Goal: Entertainment & Leisure: Consume media (video, audio)

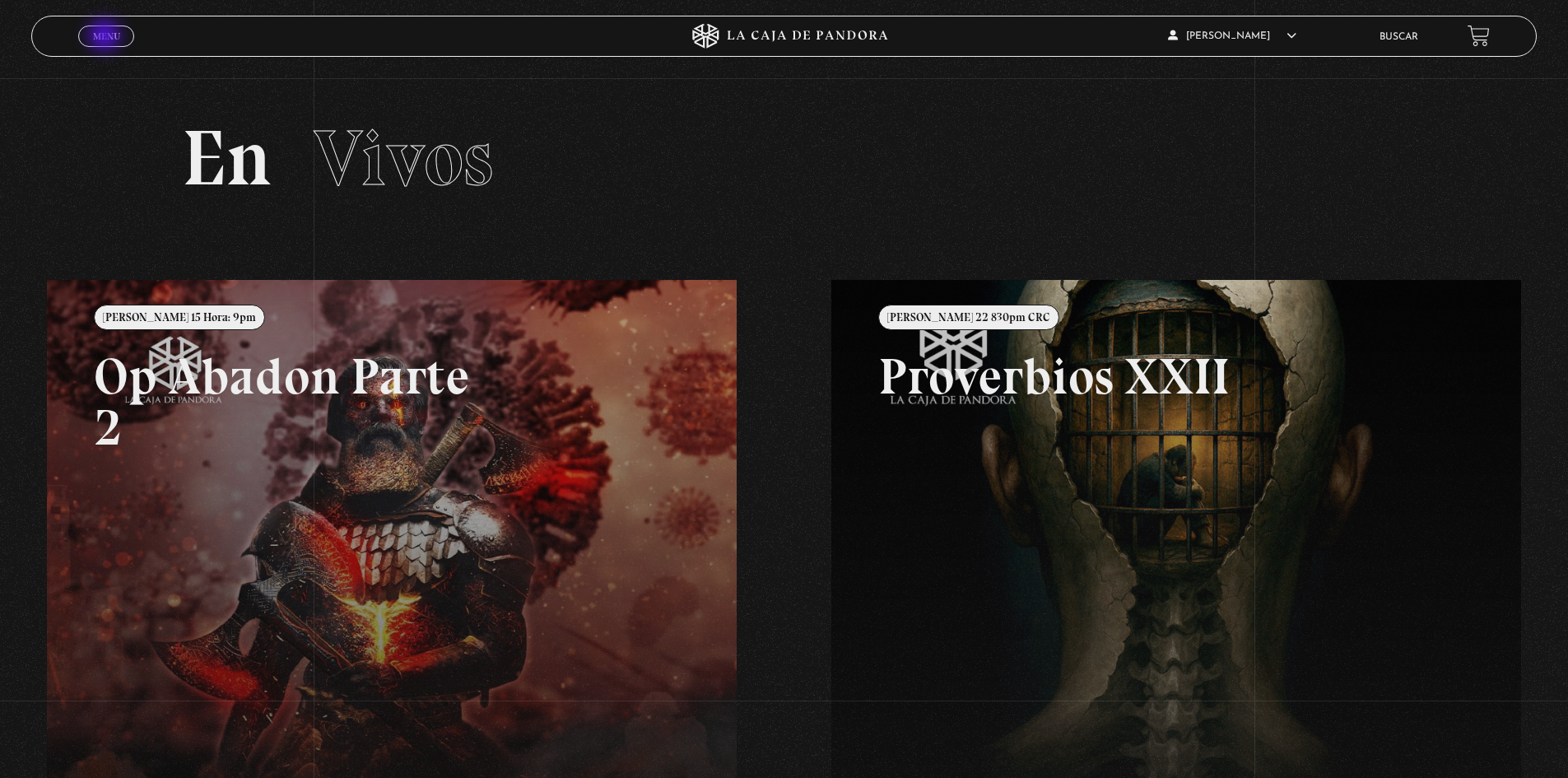
click at [106, 37] on span "Menu" at bounding box center [107, 36] width 27 height 10
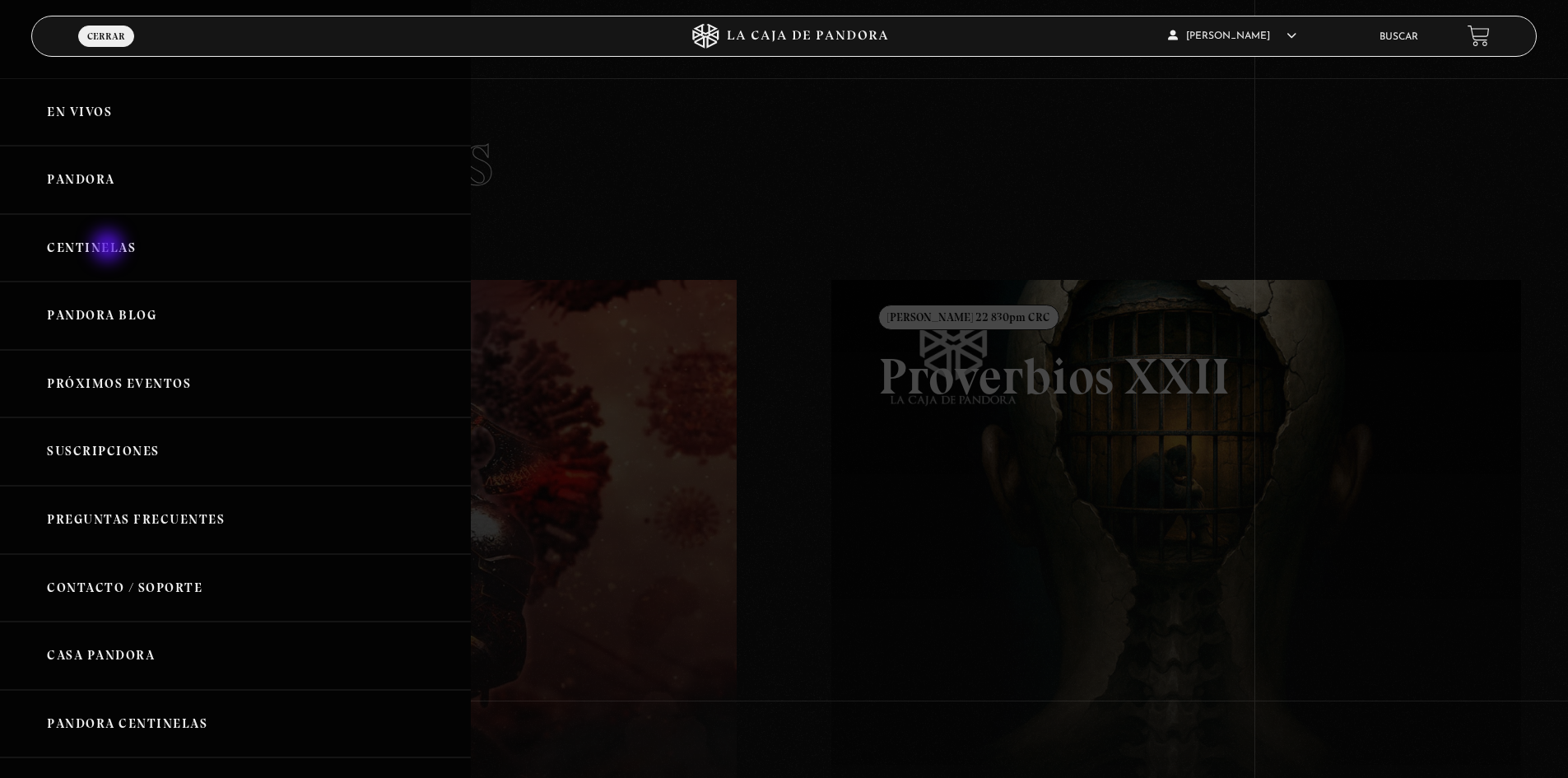
click at [109, 248] on link "Centinelas" at bounding box center [235, 248] width 471 height 69
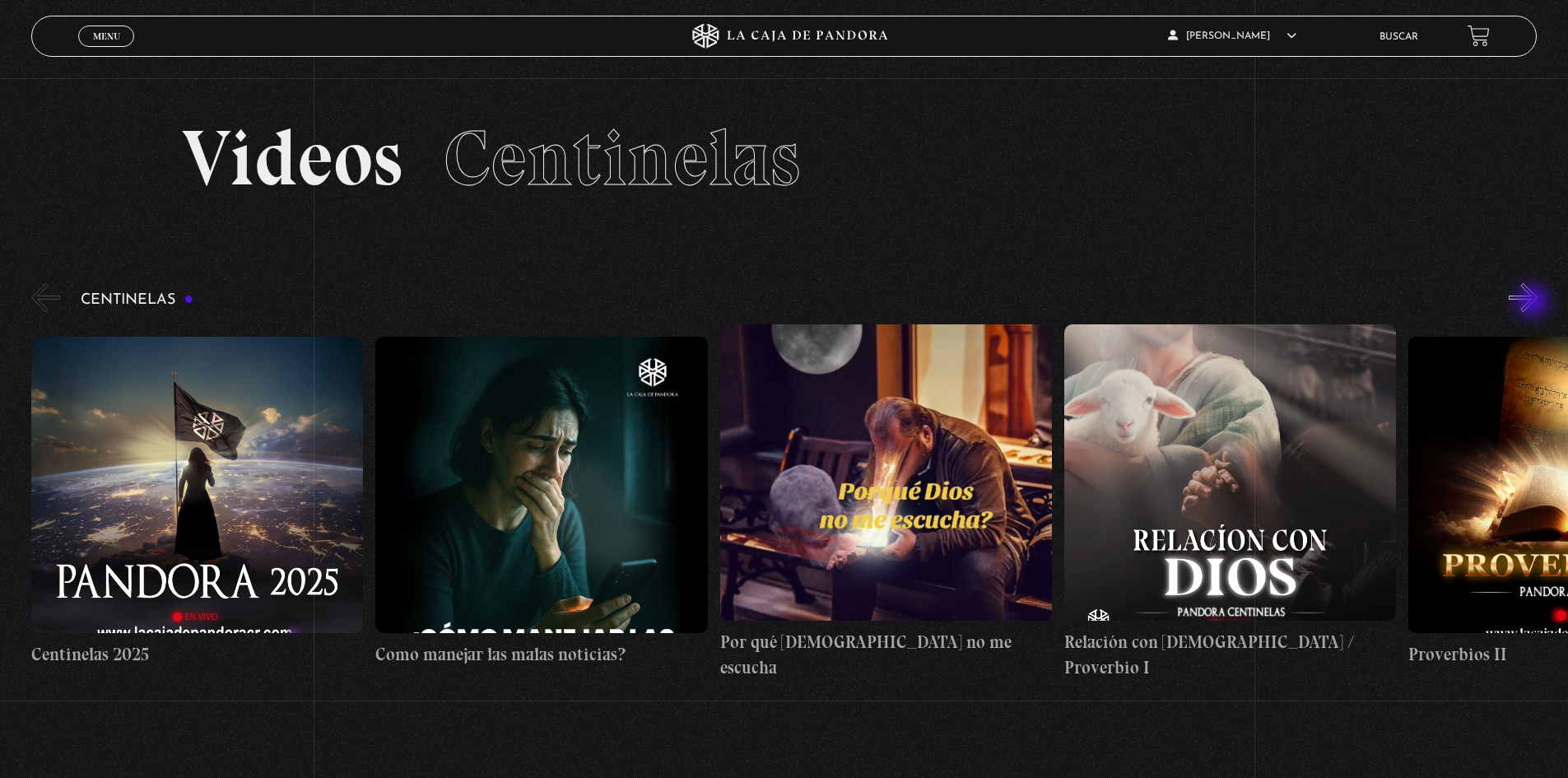
click at [1534, 303] on button "»" at bounding box center [1523, 298] width 29 height 29
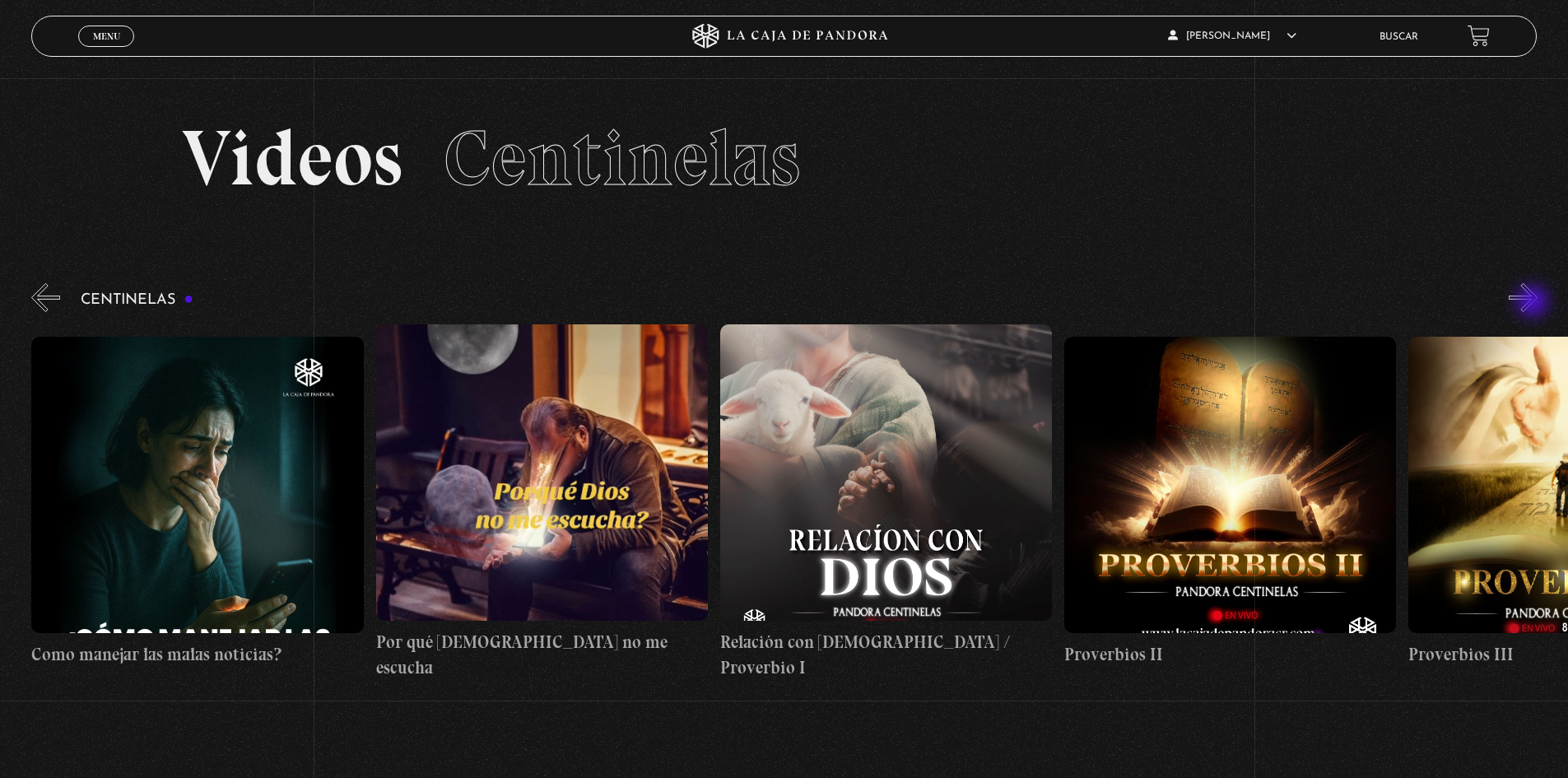
click at [1534, 303] on button "»" at bounding box center [1523, 298] width 29 height 29
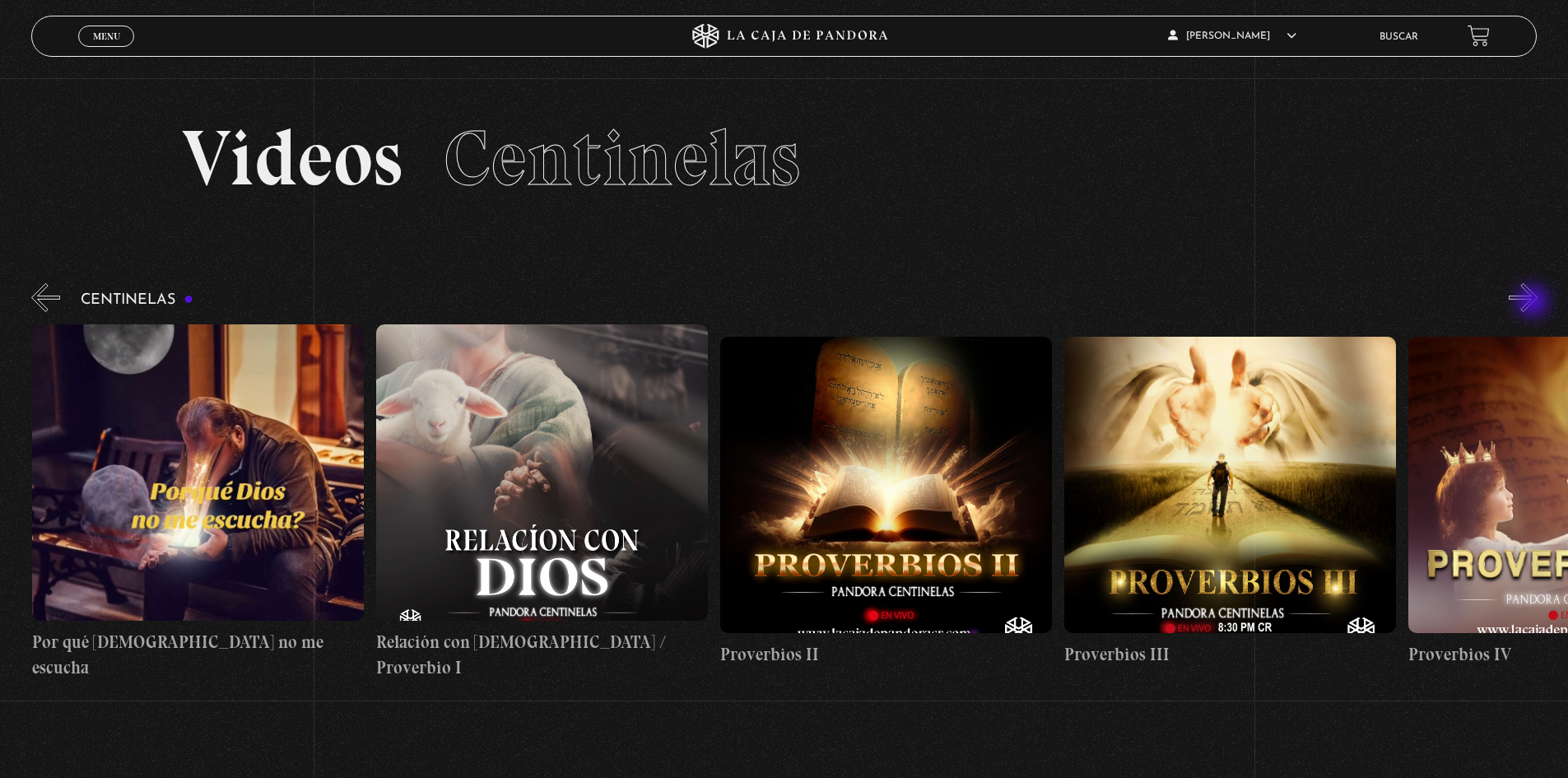
click at [1534, 303] on button "»" at bounding box center [1523, 298] width 29 height 29
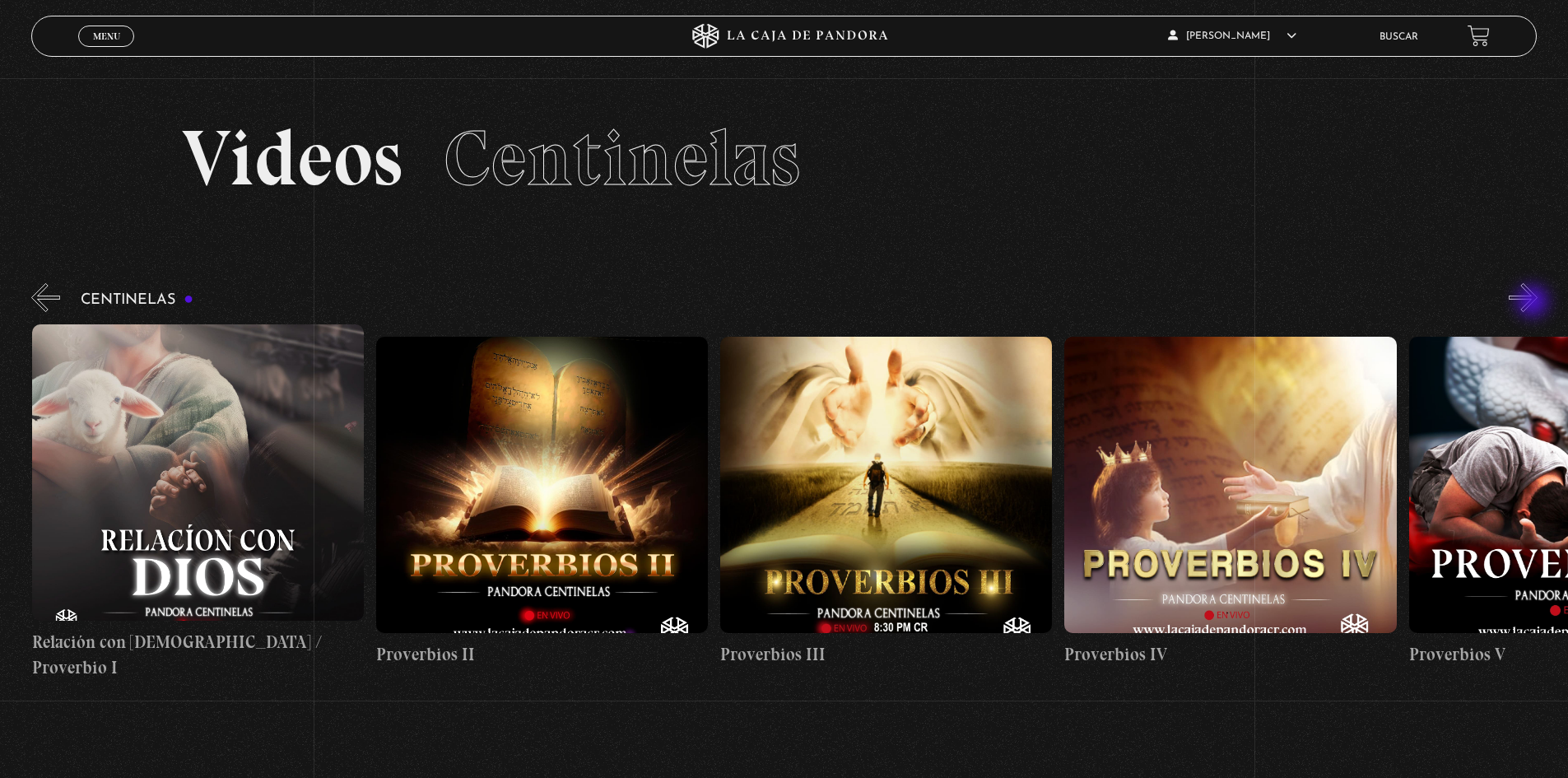
click at [1534, 303] on button "»" at bounding box center [1523, 298] width 29 height 29
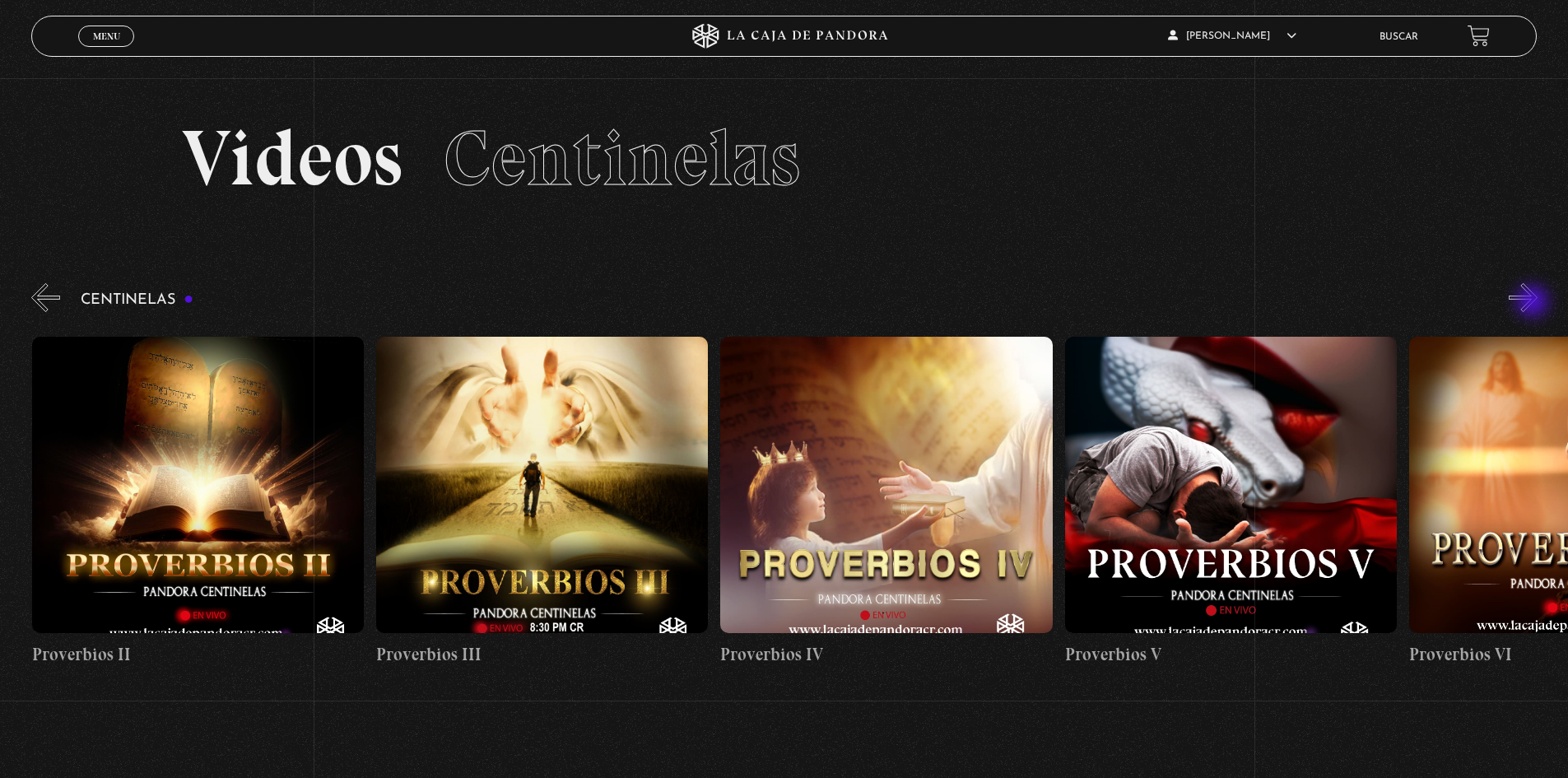
click at [1534, 303] on button "»" at bounding box center [1523, 298] width 29 height 29
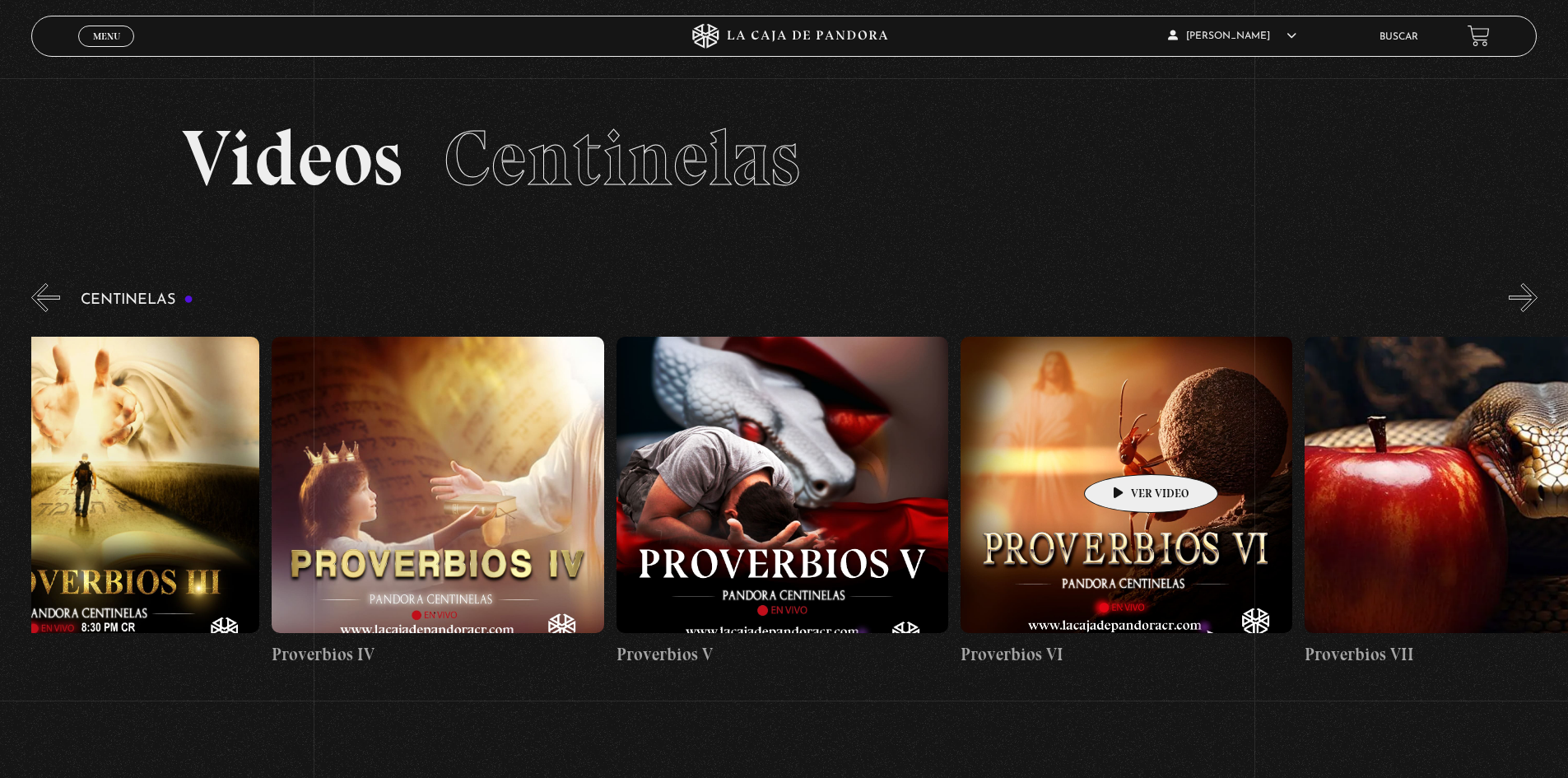
drag, startPoint x: 1457, startPoint y: 457, endPoint x: 863, endPoint y: 414, distance: 595.6
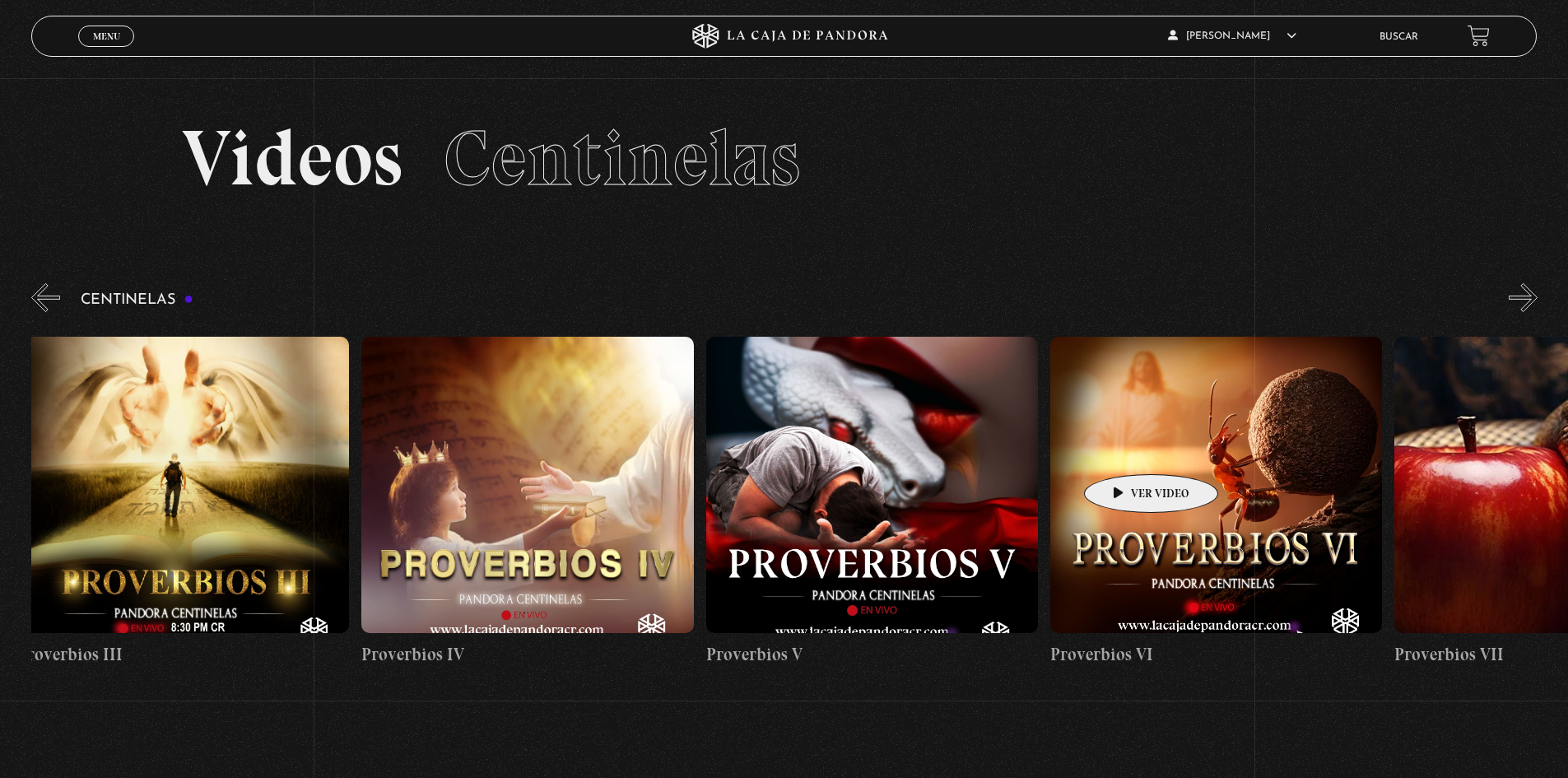
scroll to position [0, 1721]
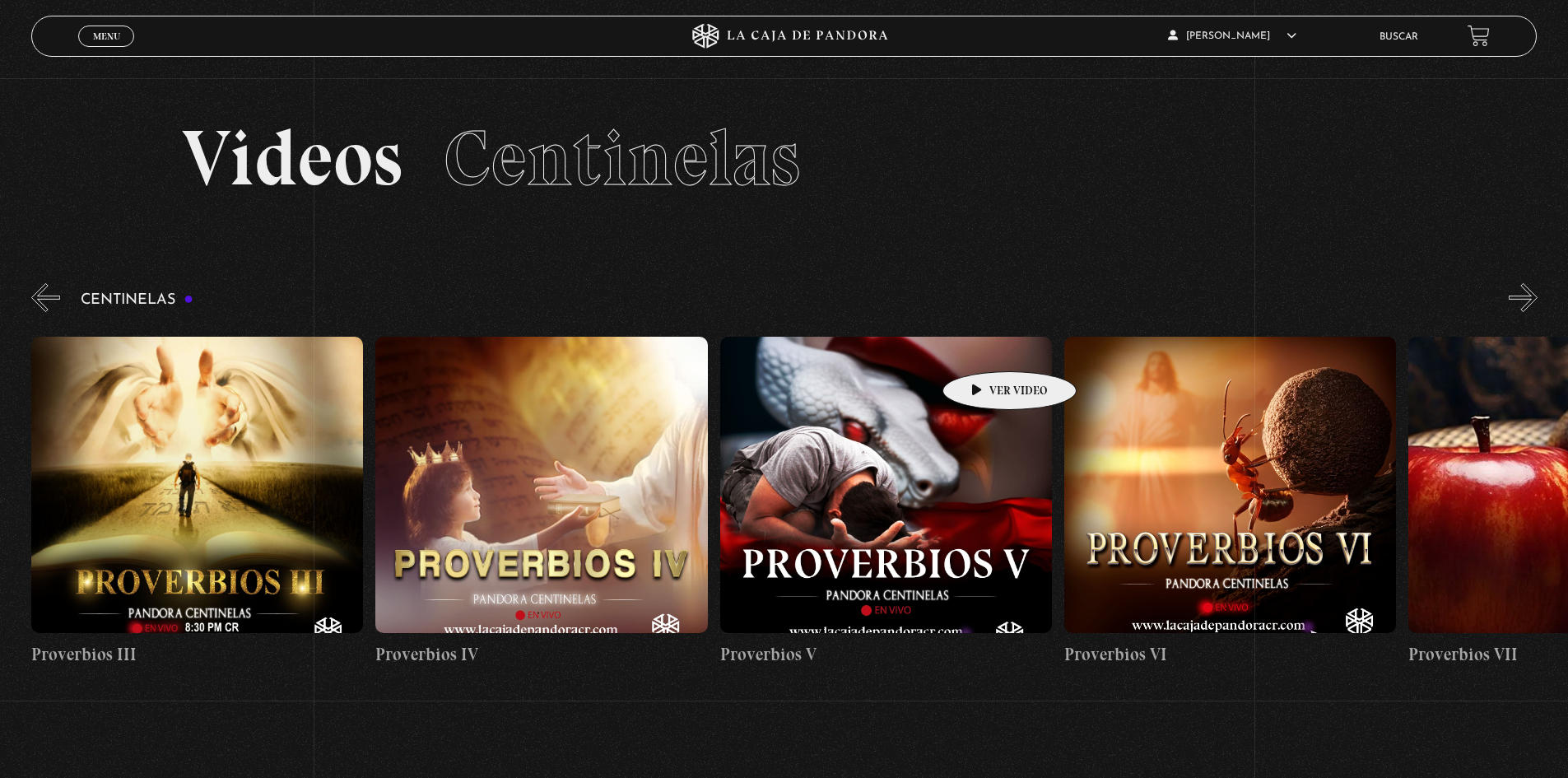
drag, startPoint x: 1289, startPoint y: 312, endPoint x: 780, endPoint y: 346, distance: 510.1
click at [781, 348] on div "Centinelas" at bounding box center [799, 480] width 1537 height 400
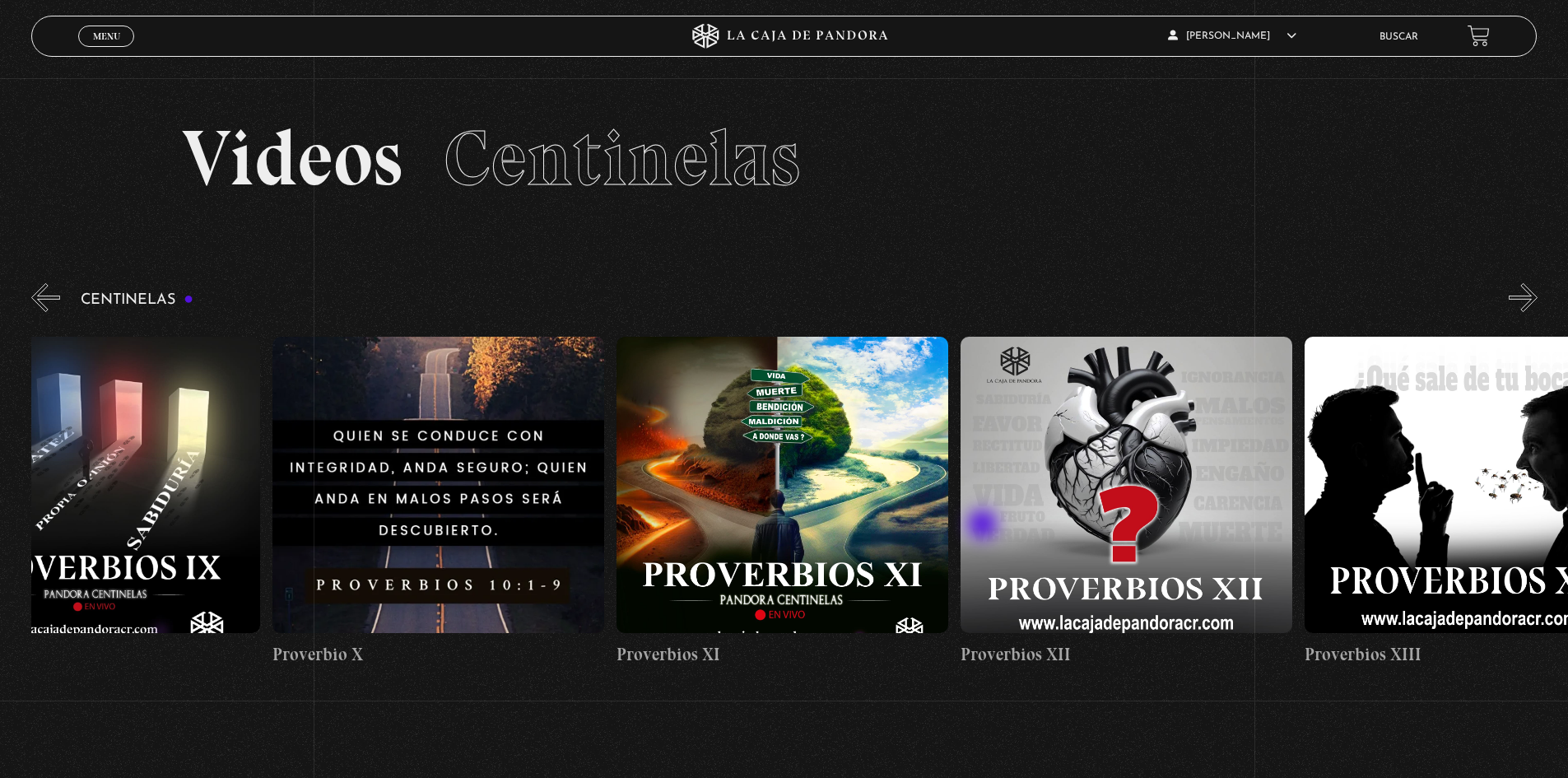
drag, startPoint x: 1267, startPoint y: 524, endPoint x: 753, endPoint y: 509, distance: 514.2
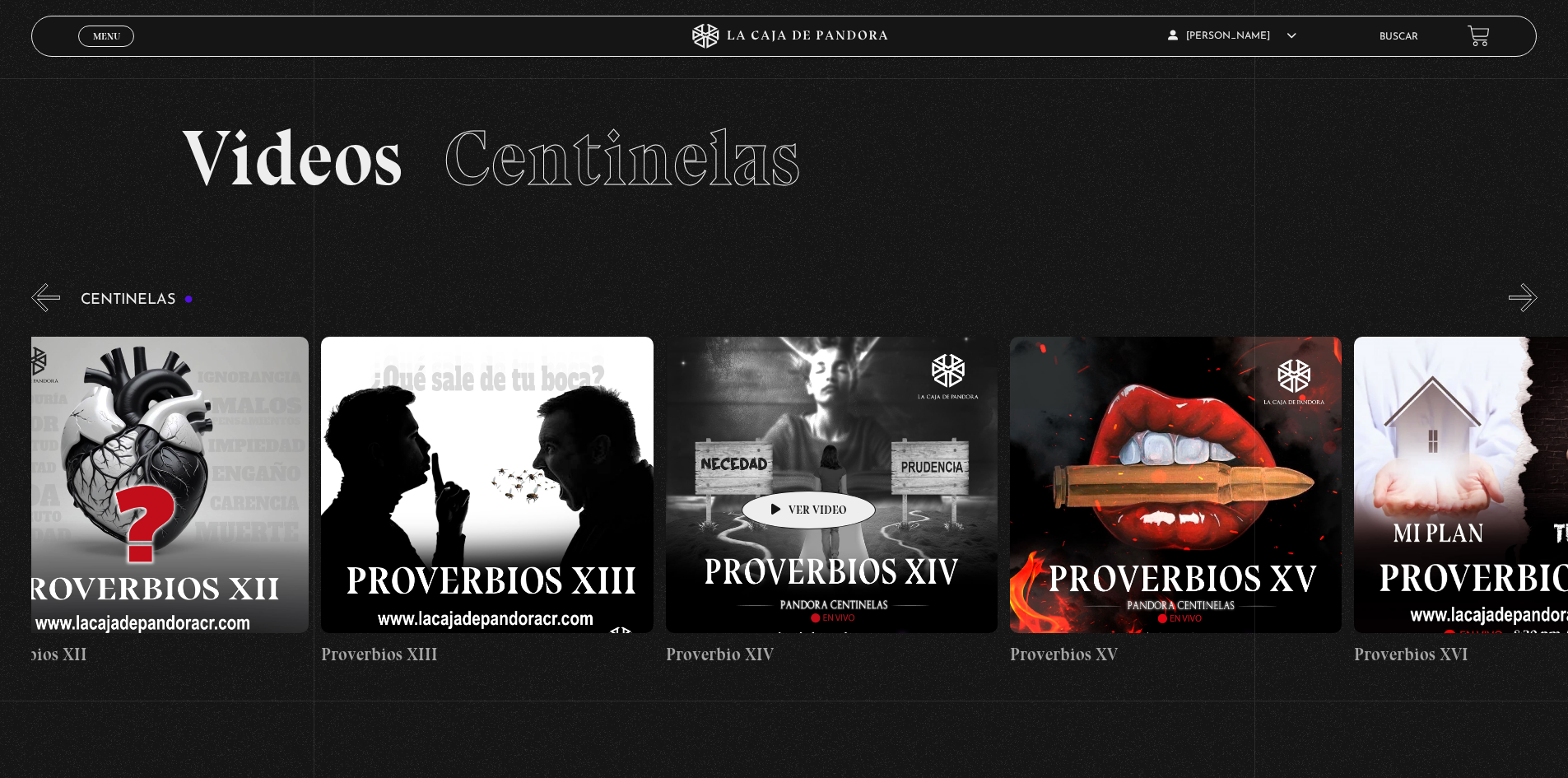
click at [782, 465] on figure at bounding box center [832, 484] width 332 height 296
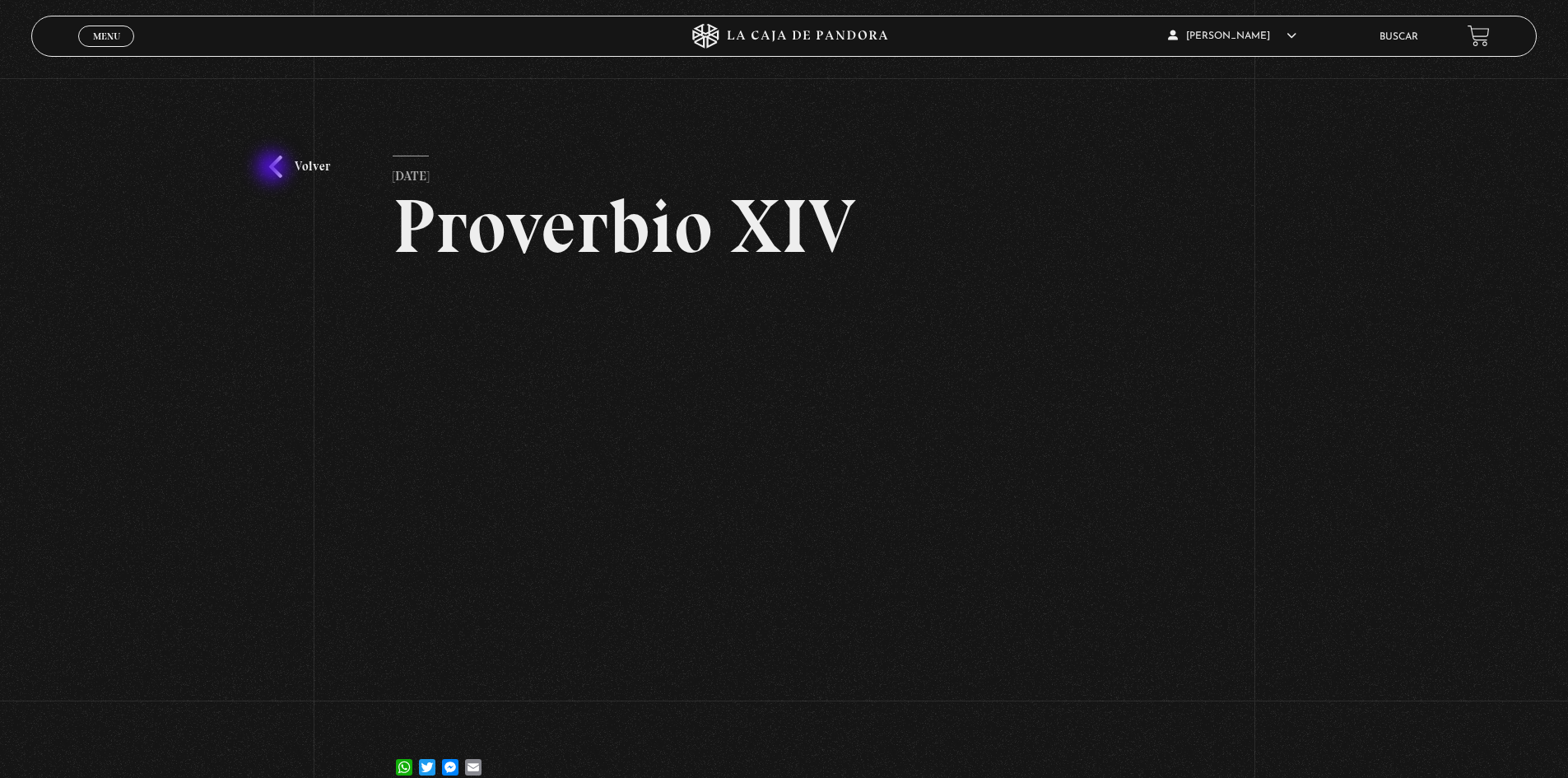
click at [274, 169] on link "Volver" at bounding box center [300, 166] width 61 height 22
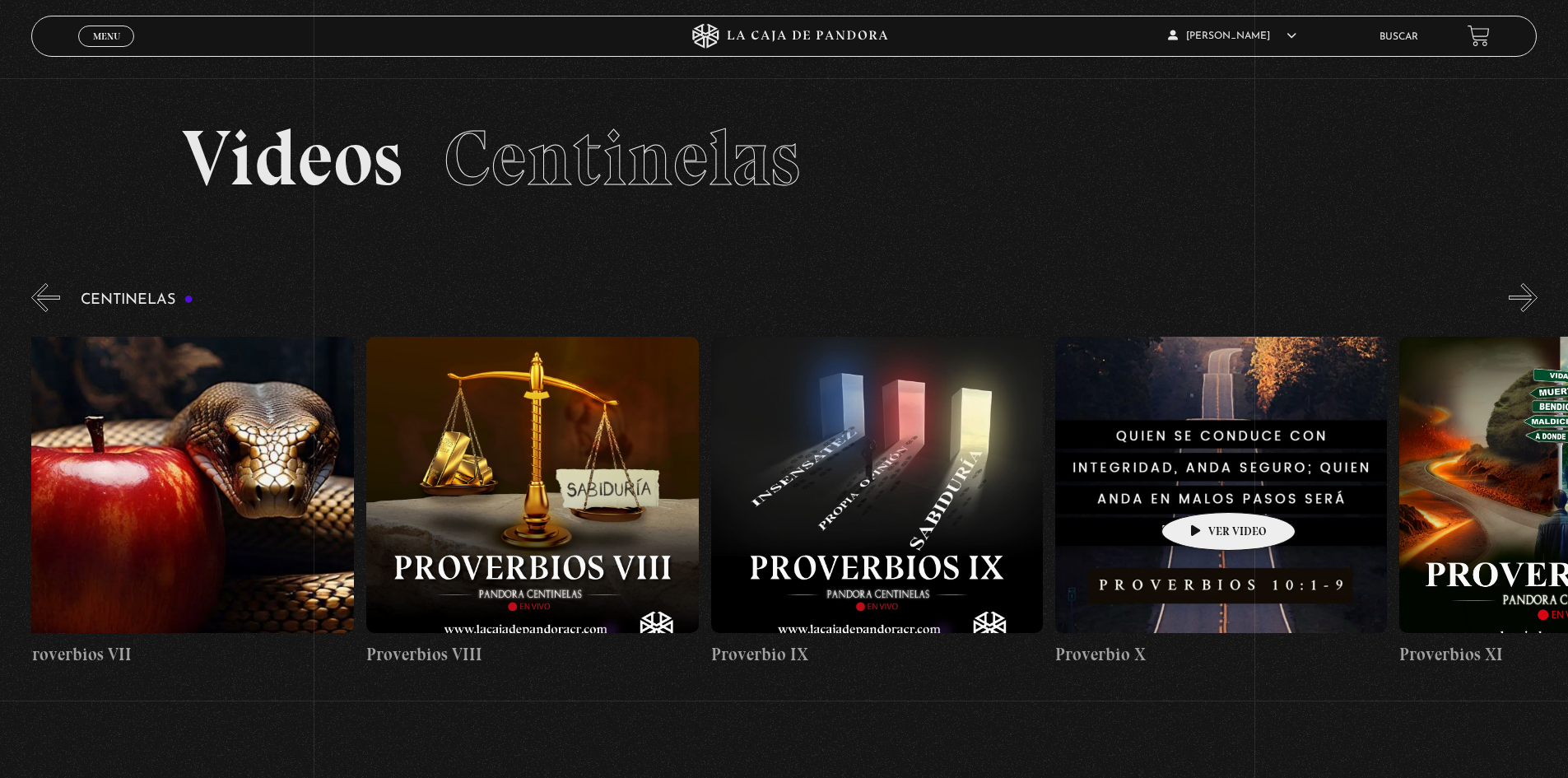
drag, startPoint x: 1192, startPoint y: 489, endPoint x: 621, endPoint y: 622, distance: 586.3
drag, startPoint x: 845, startPoint y: 456, endPoint x: 359, endPoint y: 533, distance: 492.1
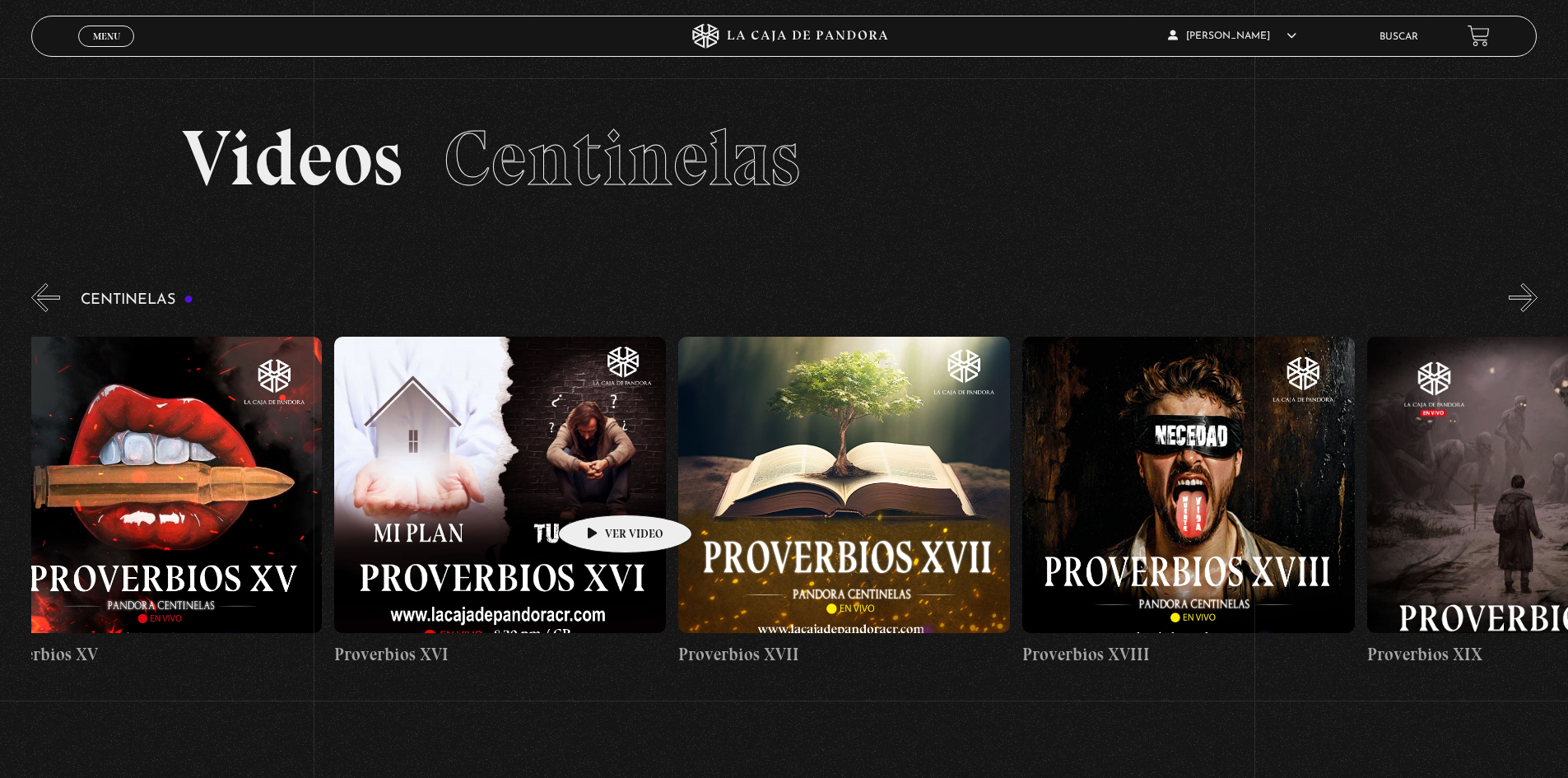
scroll to position [0, 5382]
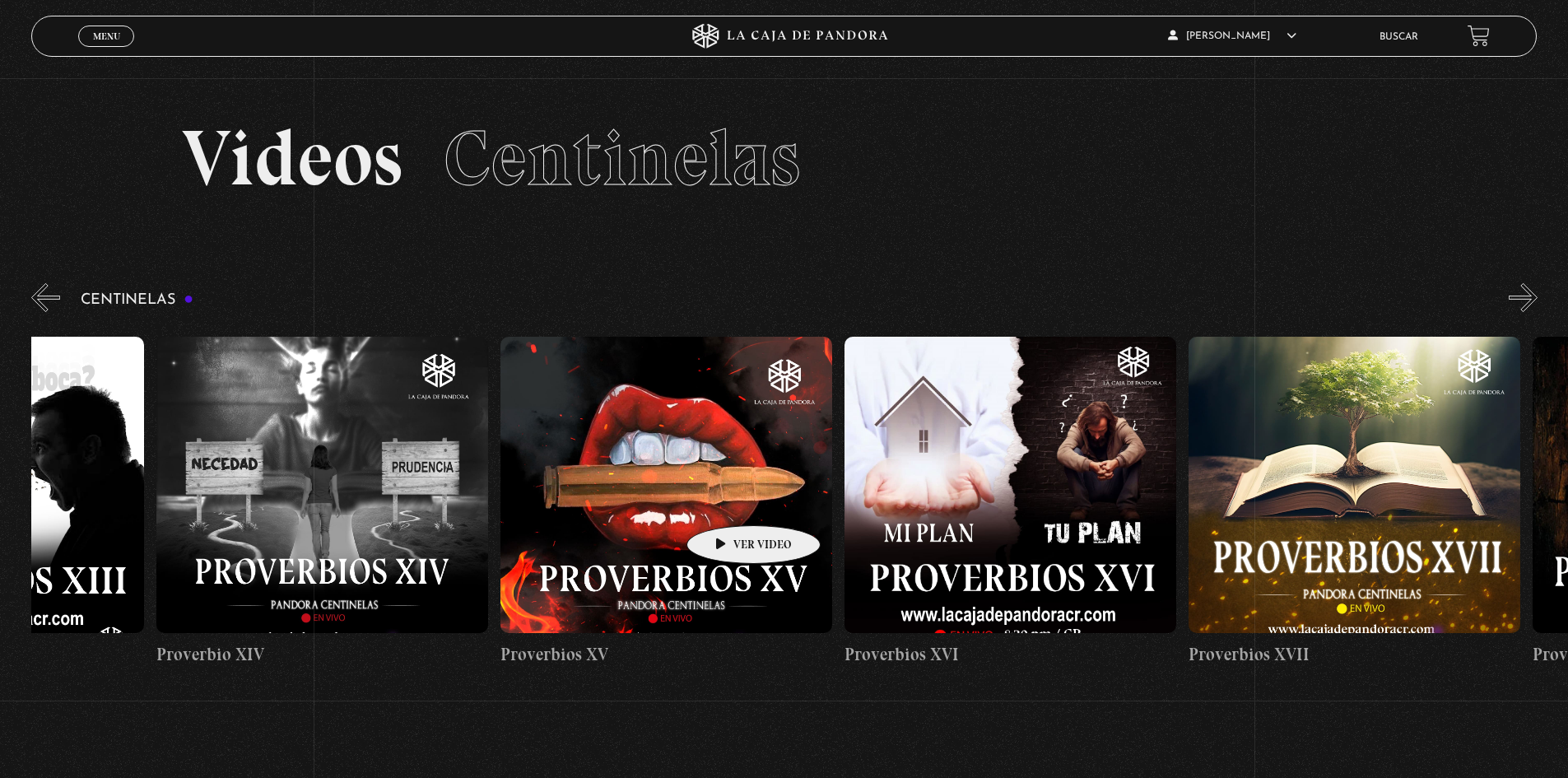
drag, startPoint x: 577, startPoint y: 490, endPoint x: 727, endPoint y: 501, distance: 150.4
click at [695, 467] on figure at bounding box center [666, 484] width 332 height 296
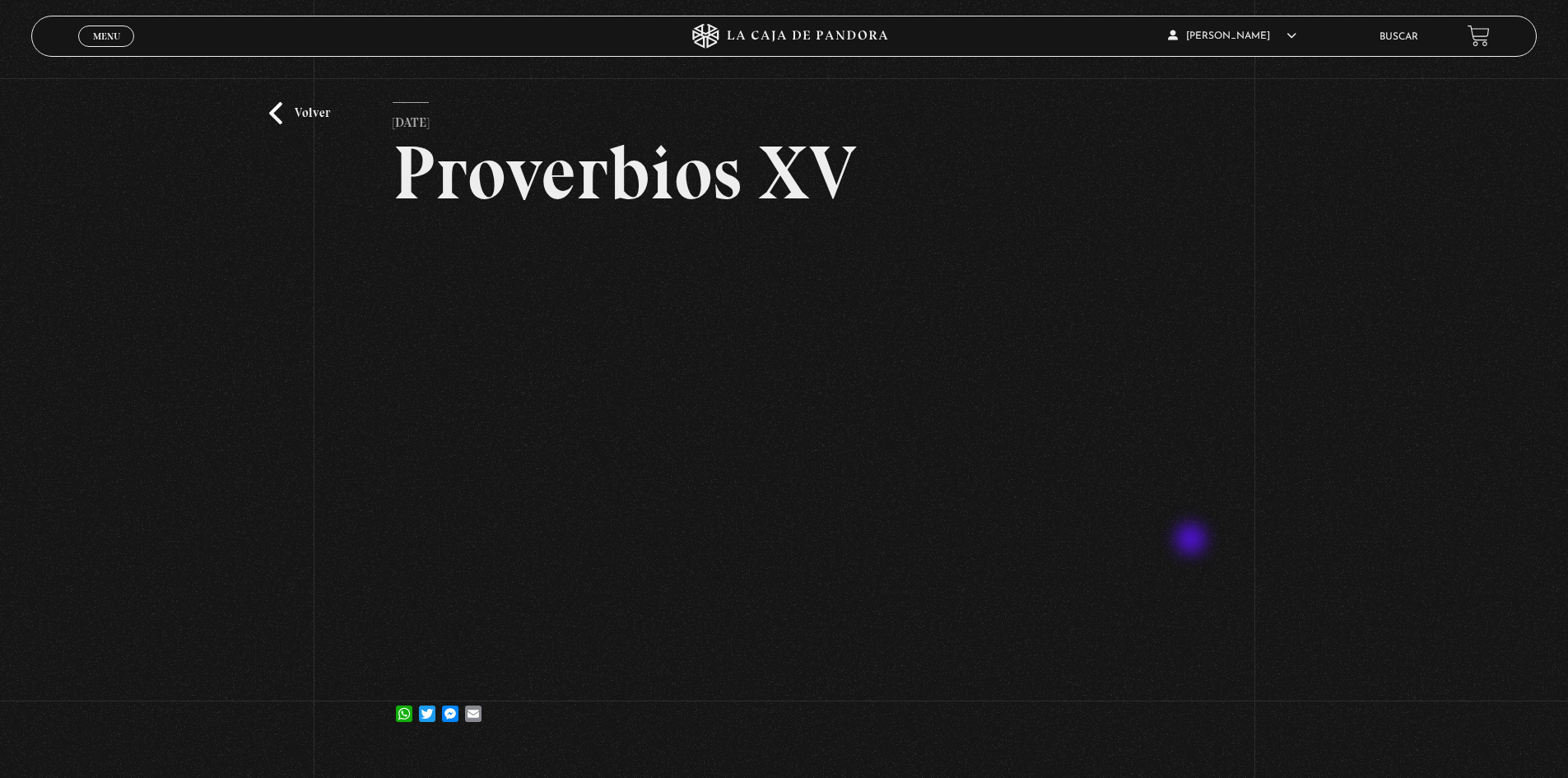
scroll to position [82, 0]
